Goal: Information Seeking & Learning: Find contact information

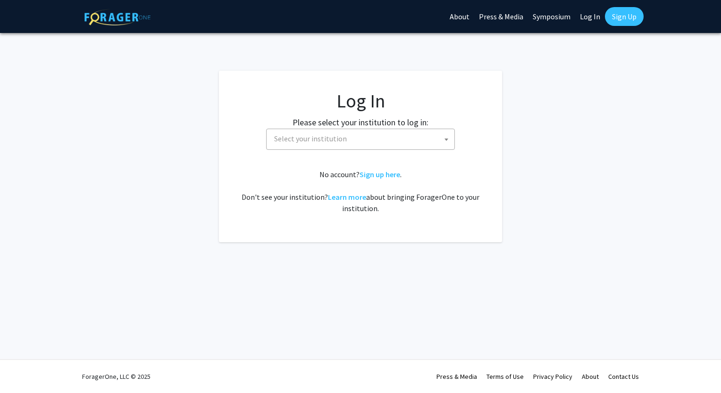
select select
click at [350, 145] on span "Select your institution" at bounding box center [362, 138] width 184 height 19
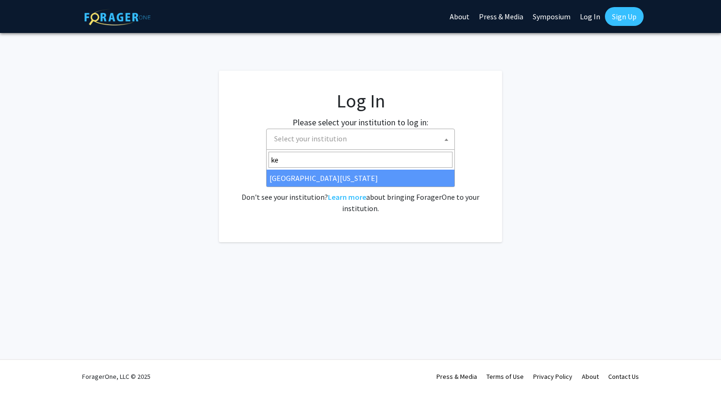
type input "ke"
select select "13"
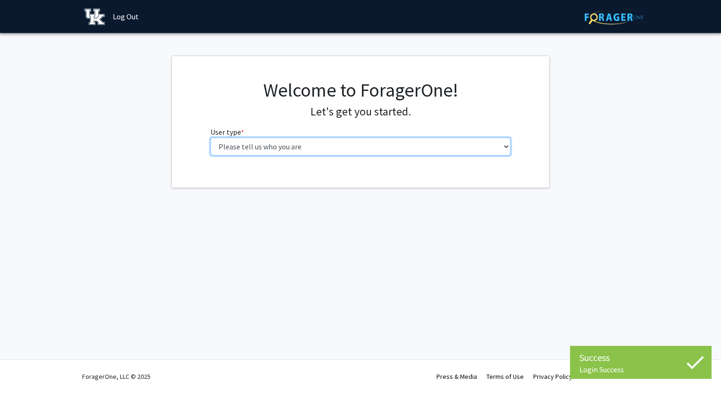
click at [433, 146] on select "Please tell us who you are Undergraduate Student Master's Student Doctoral Cand…" at bounding box center [360, 147] width 300 height 18
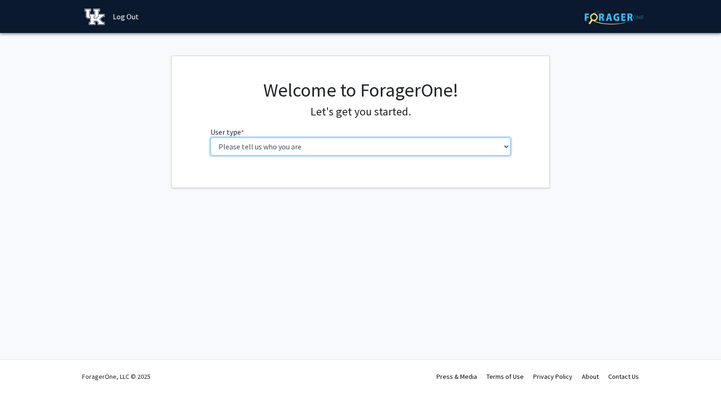
select select "1: undergrad"
click at [210, 138] on select "Please tell us who you are Undergraduate Student Master's Student Doctoral Cand…" at bounding box center [360, 147] width 300 height 18
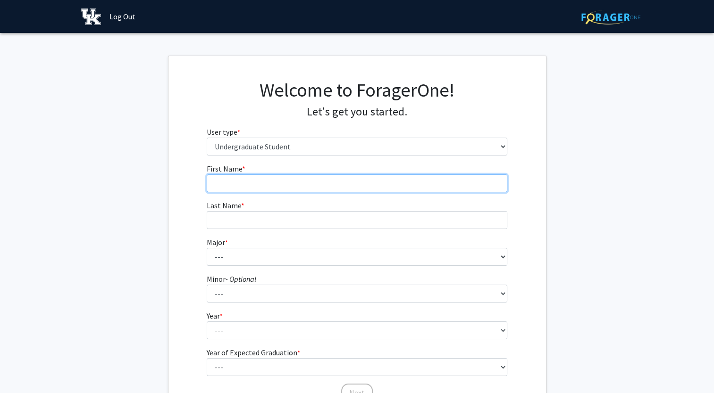
click at [369, 188] on input "First Name * required" at bounding box center [357, 184] width 300 height 18
type input "Silas"
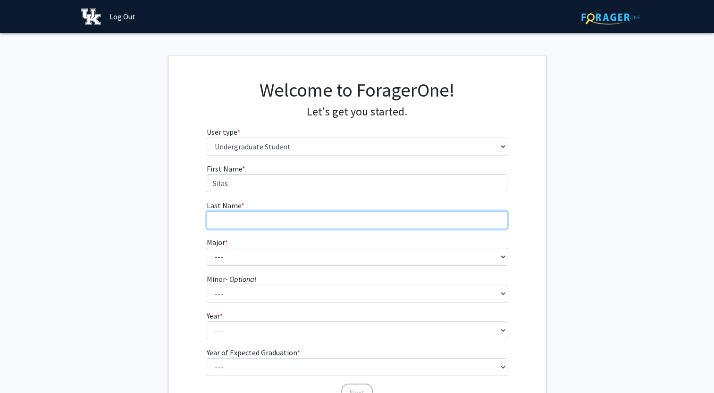
type input "Collie"
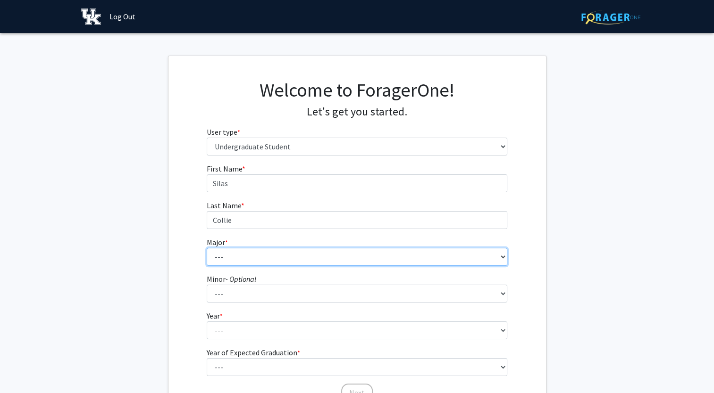
click at [296, 261] on select "--- Accounting Aerospace Engineering African American & Africana Studies Agricu…" at bounding box center [357, 257] width 300 height 18
select select "2: 839"
click at [207, 248] on select "--- Accounting Aerospace Engineering African American & Africana Studies Agricu…" at bounding box center [357, 257] width 300 height 18
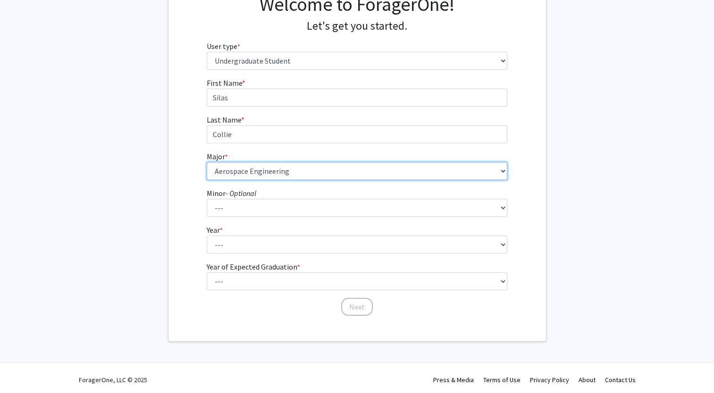
scroll to position [89, 0]
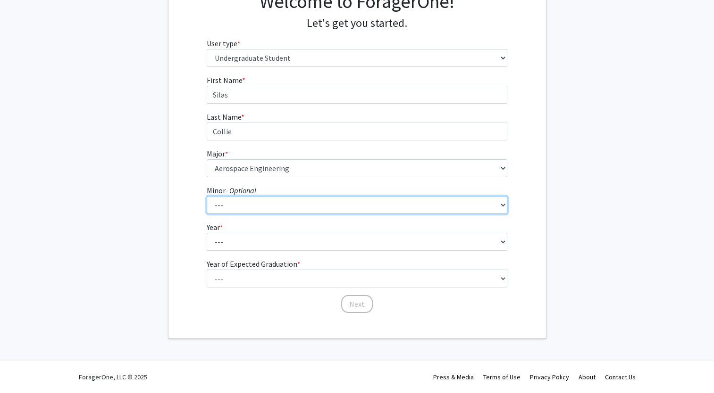
click at [272, 203] on select "--- African American & Africana Studies Agricultural Economics American Studies…" at bounding box center [357, 205] width 300 height 18
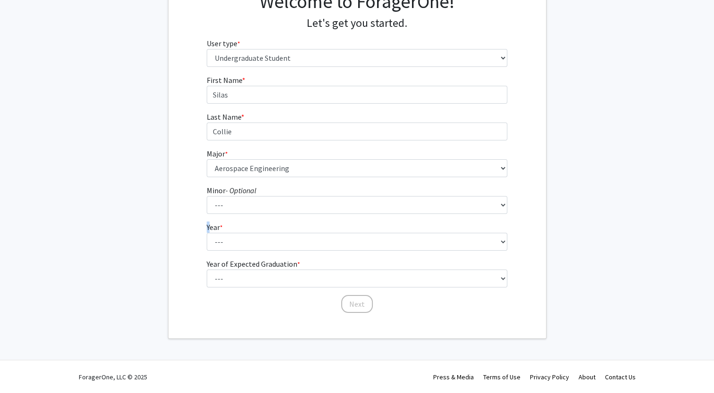
drag, startPoint x: 184, startPoint y: 224, endPoint x: 248, endPoint y: 246, distance: 68.3
click at [248, 246] on div "First Name * required [PERSON_NAME] Last Name * required Collie Major * require…" at bounding box center [356, 195] width 377 height 240
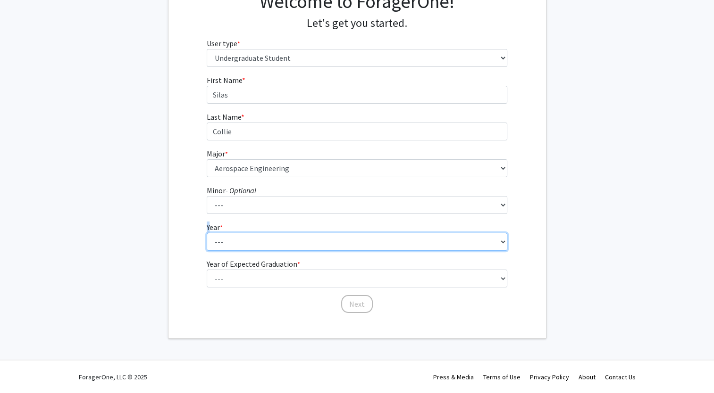
click at [248, 246] on select "--- First-year Sophomore Junior Senior Postbaccalaureate Certificate" at bounding box center [357, 242] width 300 height 18
select select "1: first-year"
click at [207, 233] on select "--- First-year Sophomore Junior Senior Postbaccalaureate Certificate" at bounding box center [357, 242] width 300 height 18
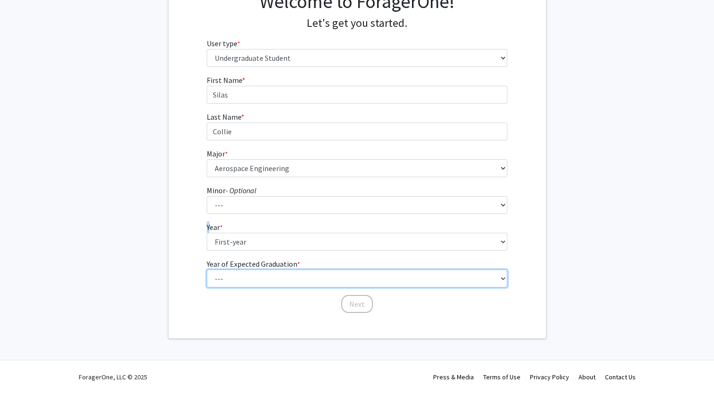
click at [266, 279] on select "--- 2025 2026 2027 2028 2029 2030 2031 2032 2033 2034" at bounding box center [357, 279] width 300 height 18
select select "5: 2029"
click at [207, 270] on select "--- 2025 2026 2027 2028 2029 2030 2031 2032 2033 2034" at bounding box center [357, 279] width 300 height 18
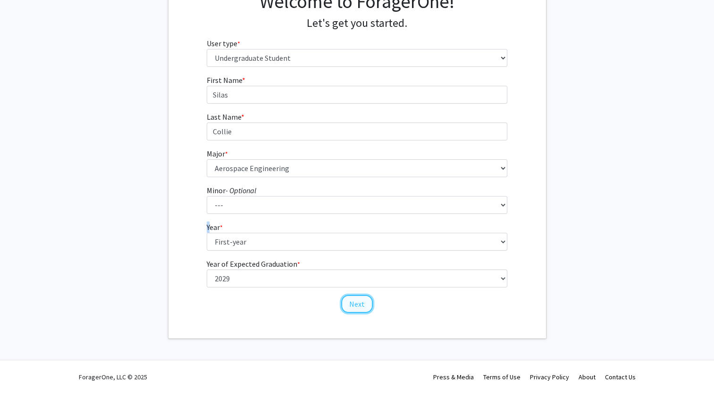
click at [355, 301] on button "Next" at bounding box center [357, 304] width 32 height 18
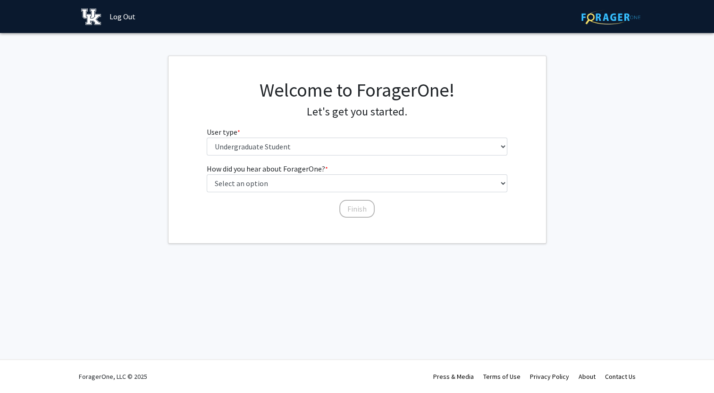
scroll to position [0, 0]
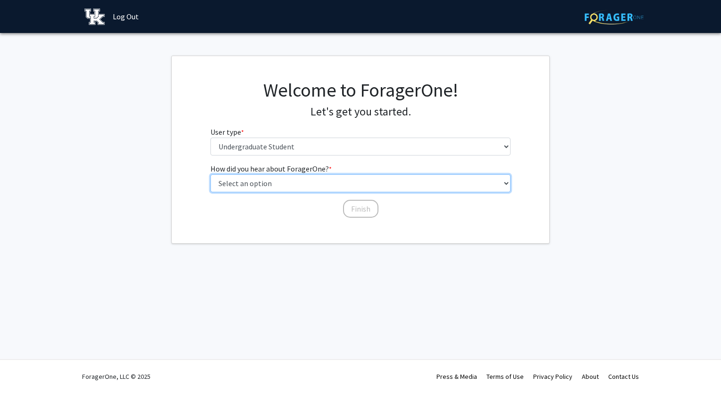
click at [317, 189] on select "Select an option Peer/student recommendation Faculty/staff recommendation Unive…" at bounding box center [360, 184] width 300 height 18
select select "2: faculty_recommendation"
click at [210, 175] on select "Select an option Peer/student recommendation Faculty/staff recommendation Unive…" at bounding box center [360, 184] width 300 height 18
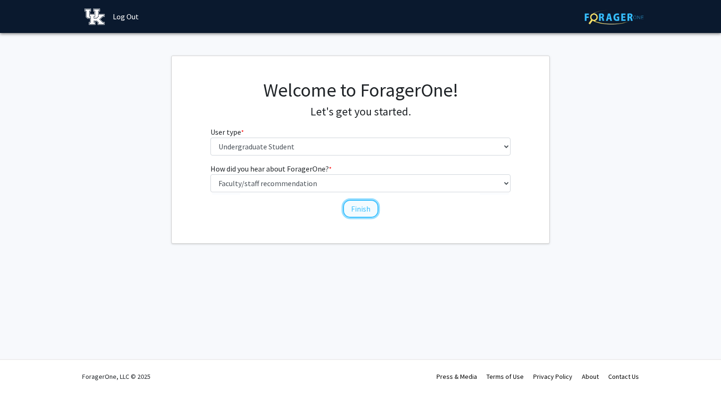
click at [353, 209] on button "Finish" at bounding box center [360, 209] width 35 height 18
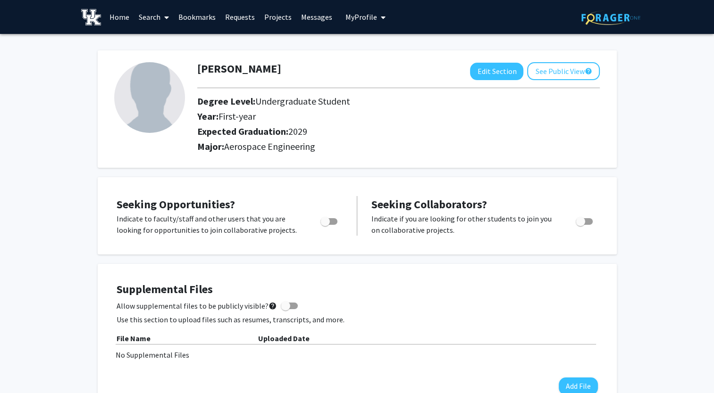
click at [270, 17] on link "Projects" at bounding box center [277, 16] width 37 height 33
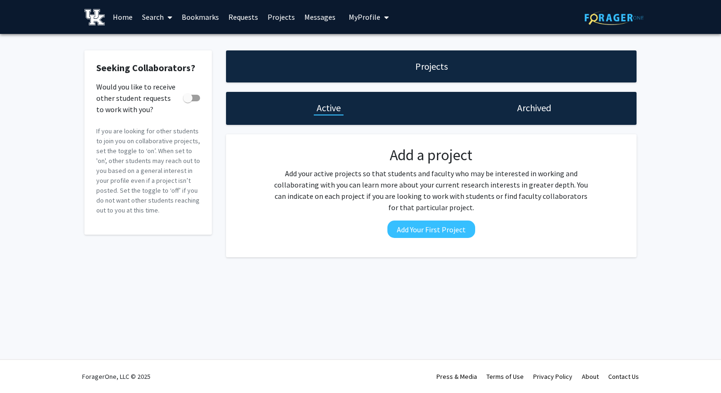
click at [155, 20] on link "Search" at bounding box center [157, 16] width 40 height 33
click at [174, 42] on span "Faculty/Staff" at bounding box center [171, 43] width 69 height 19
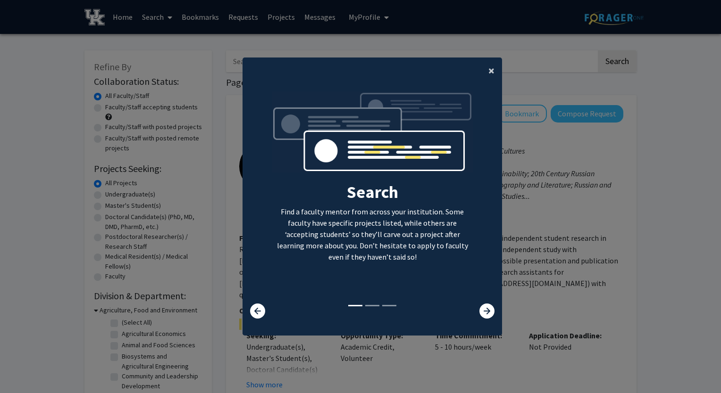
click at [488, 73] on span "×" at bounding box center [491, 70] width 6 height 15
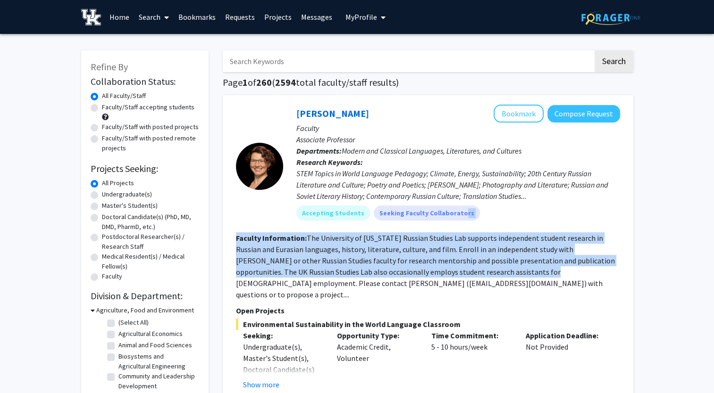
drag, startPoint x: 450, startPoint y: 222, endPoint x: 443, endPoint y: 280, distance: 57.9
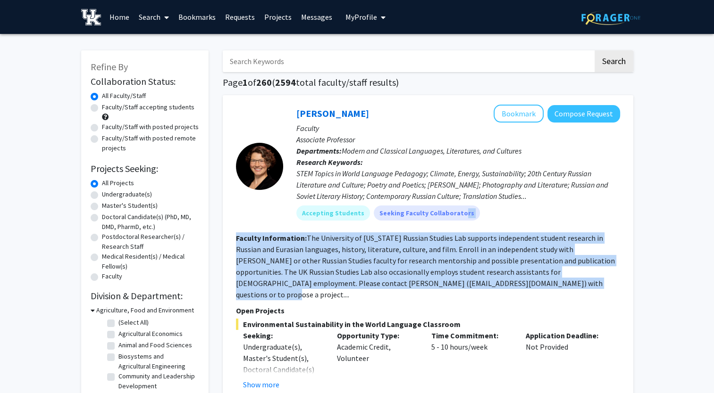
drag, startPoint x: 443, startPoint y: 280, endPoint x: 528, endPoint y: 253, distance: 88.9
click at [528, 253] on fg-read-more "The University of [US_STATE] Russian Studies Lab supports independent student r…" at bounding box center [425, 267] width 379 height 66
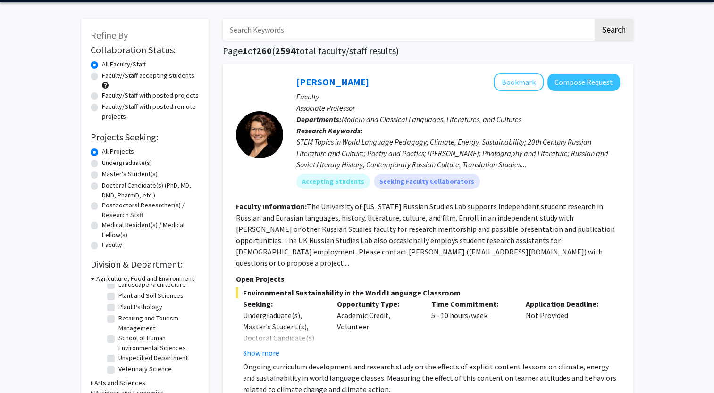
scroll to position [22, 0]
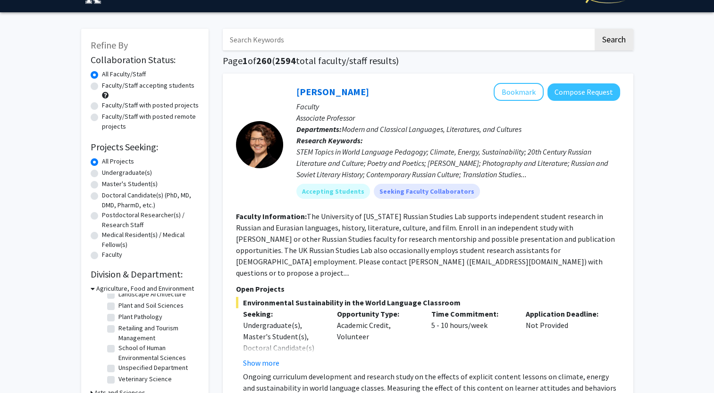
click at [360, 45] on input "Search Keywords" at bounding box center [408, 40] width 370 height 22
type input "eng"
click at [594, 29] on button "Search" at bounding box center [613, 40] width 39 height 22
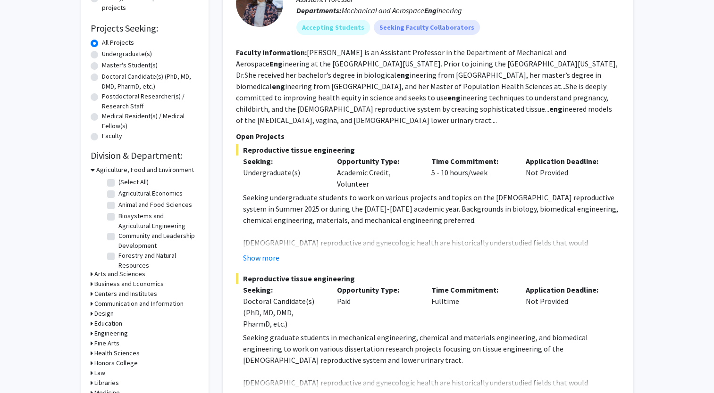
scroll to position [113, 0]
